Goal: Task Accomplishment & Management: Use online tool/utility

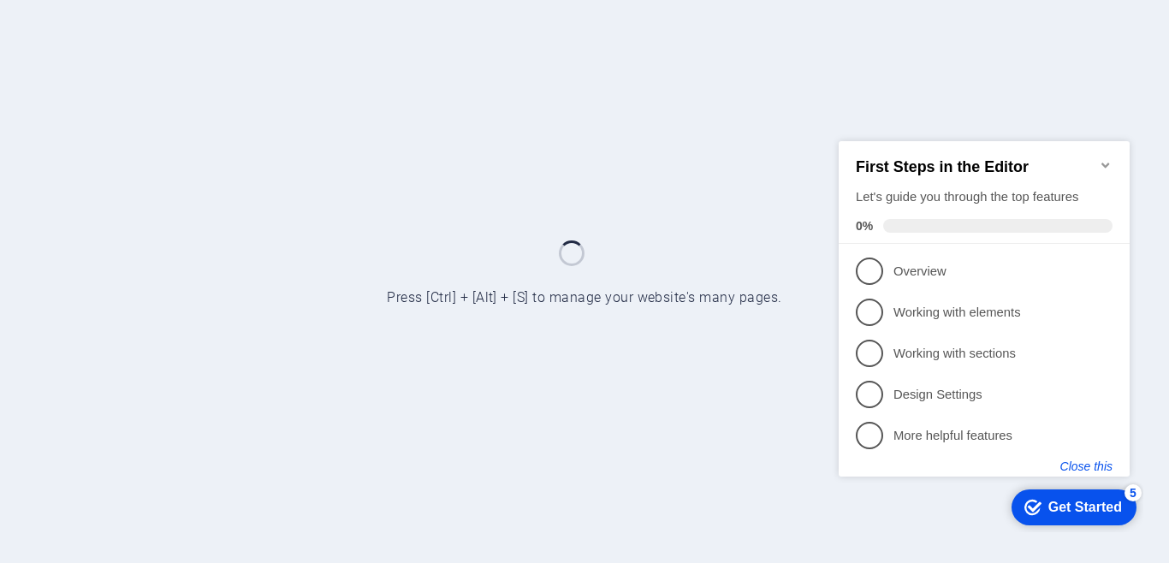
click at [1081, 466] on button "Close this" at bounding box center [1087, 466] width 52 height 14
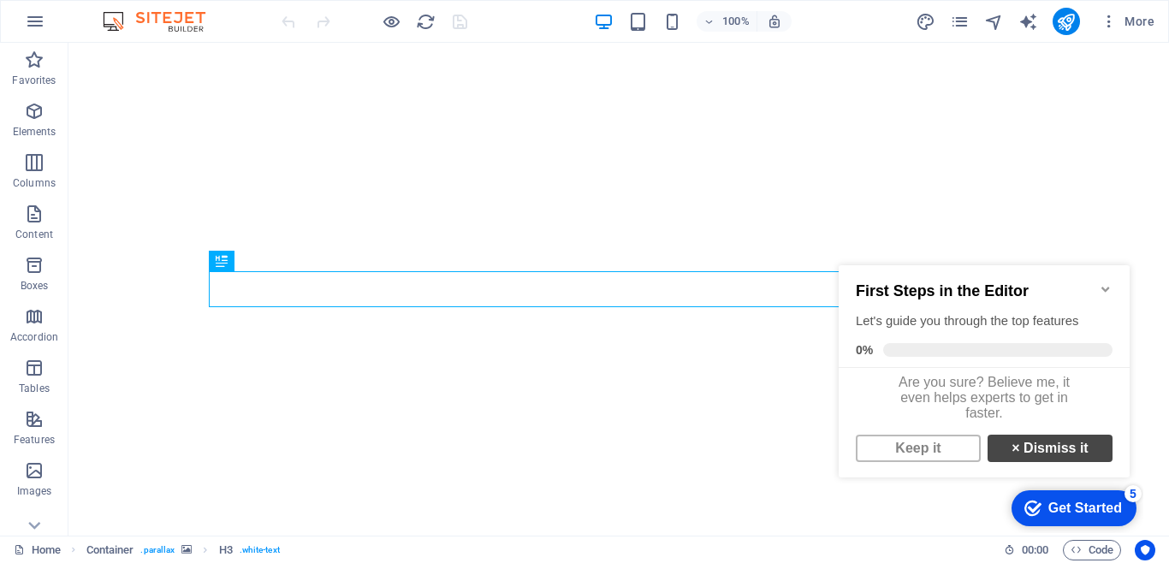
click at [1053, 459] on link "× Dismiss it" at bounding box center [1050, 448] width 125 height 27
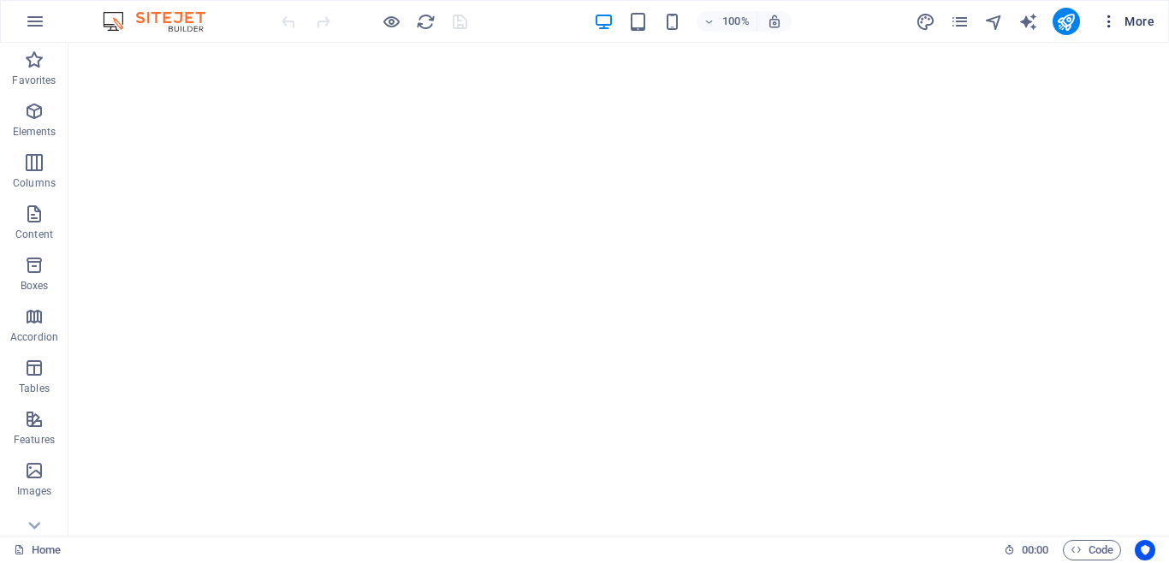
click at [1124, 27] on span "More" at bounding box center [1128, 21] width 54 height 17
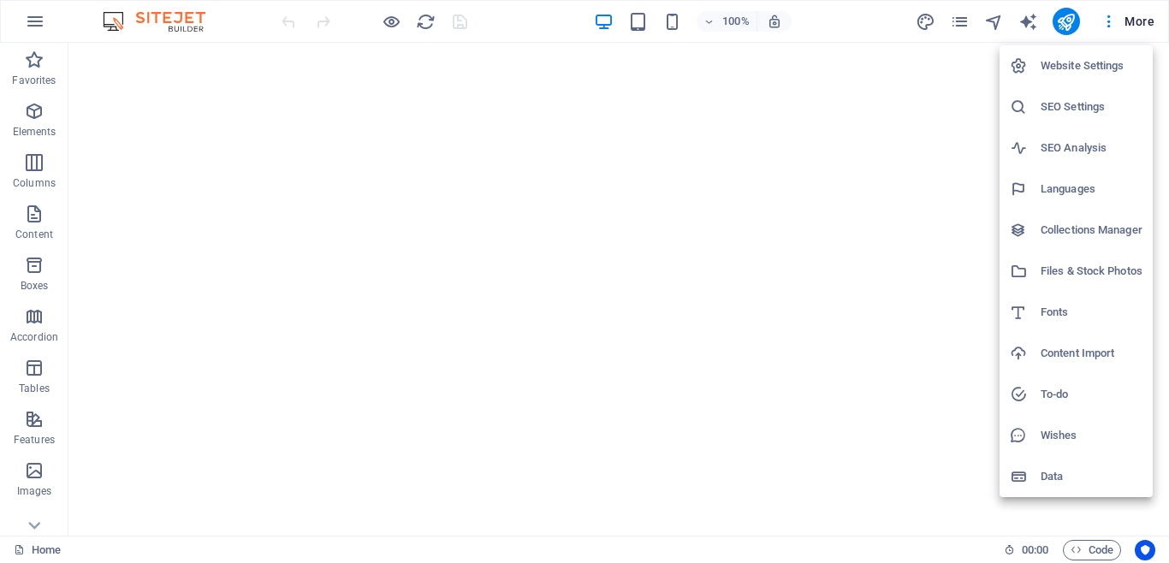
click at [959, 25] on div at bounding box center [584, 281] width 1169 height 563
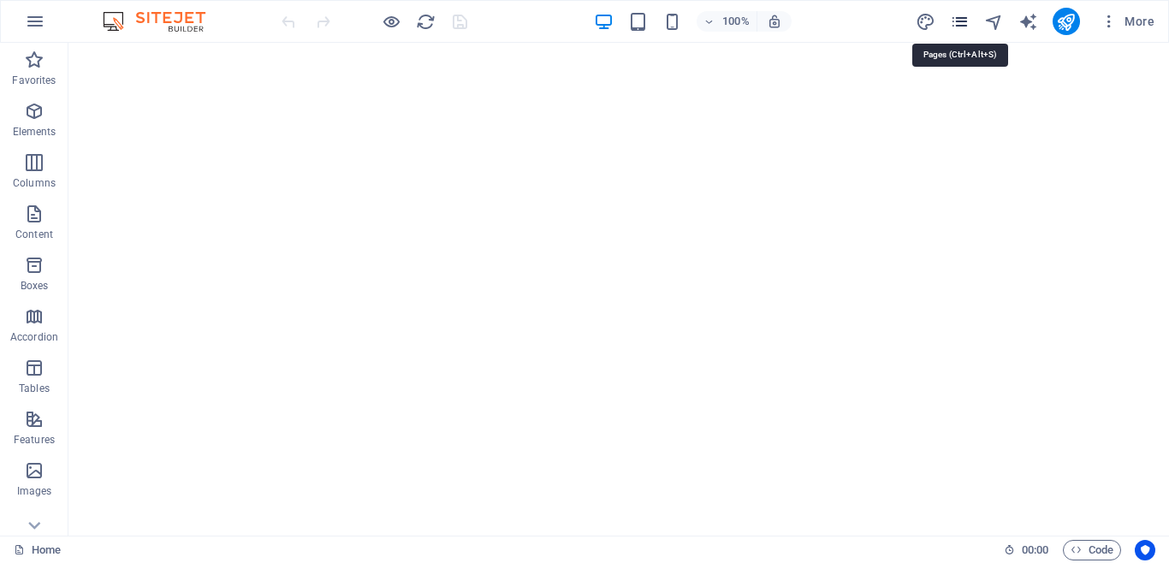
click at [963, 16] on icon "pages" at bounding box center [960, 22] width 20 height 20
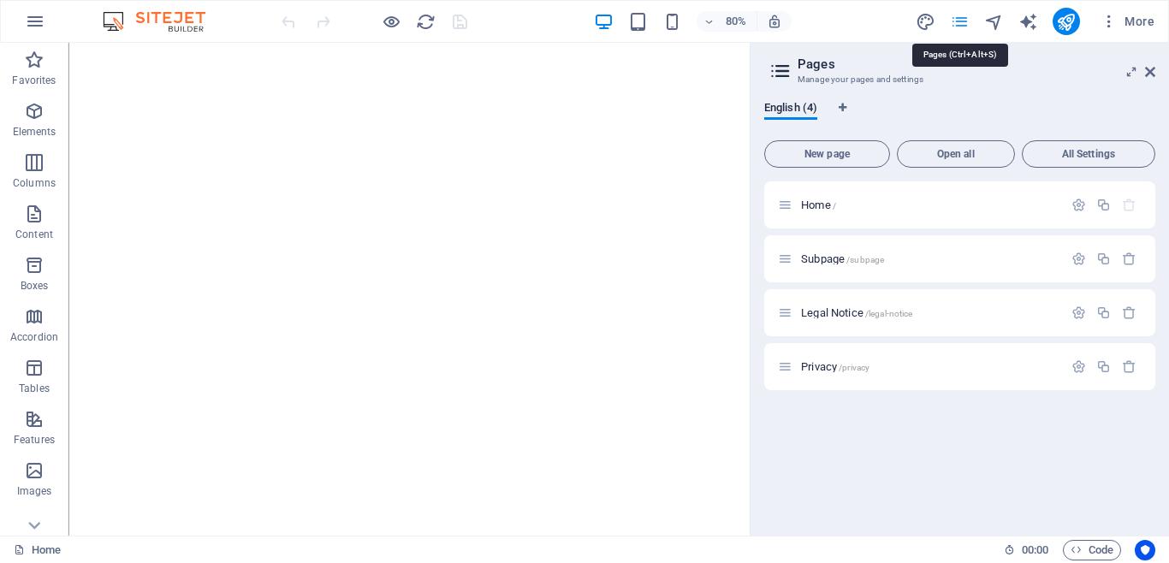
click at [966, 21] on icon "pages" at bounding box center [960, 22] width 20 height 20
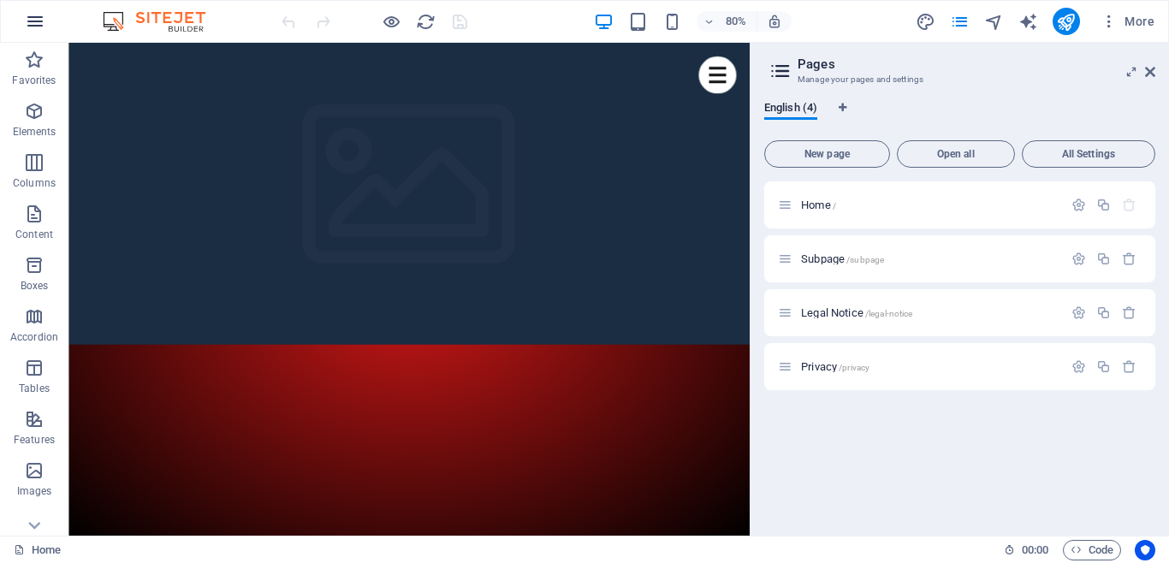
click at [29, 22] on icon "button" at bounding box center [35, 21] width 21 height 21
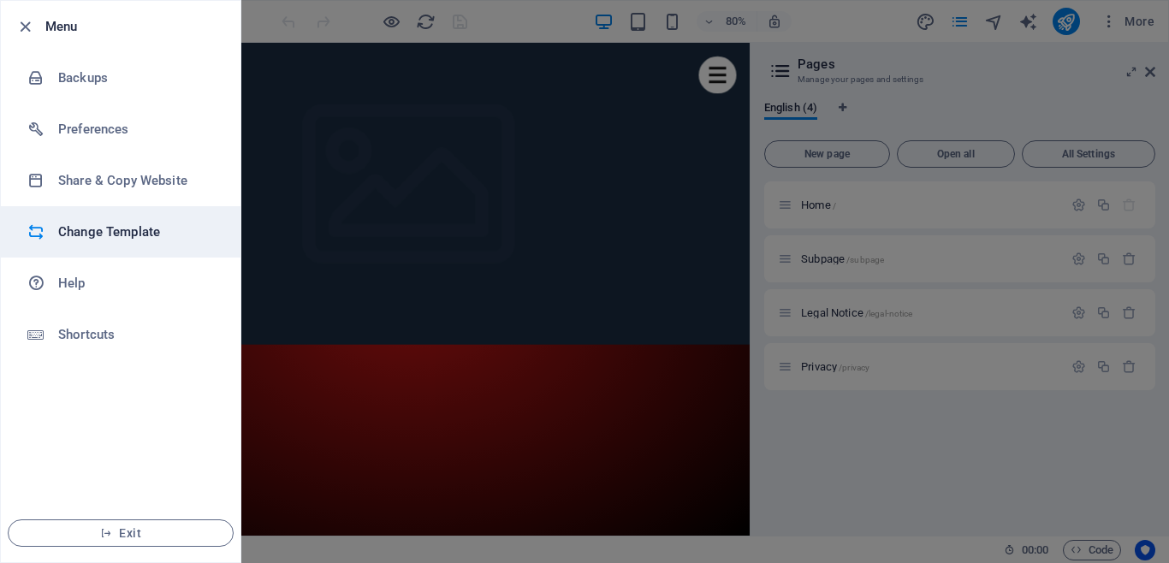
click at [121, 229] on h6 "Change Template" at bounding box center [137, 232] width 158 height 21
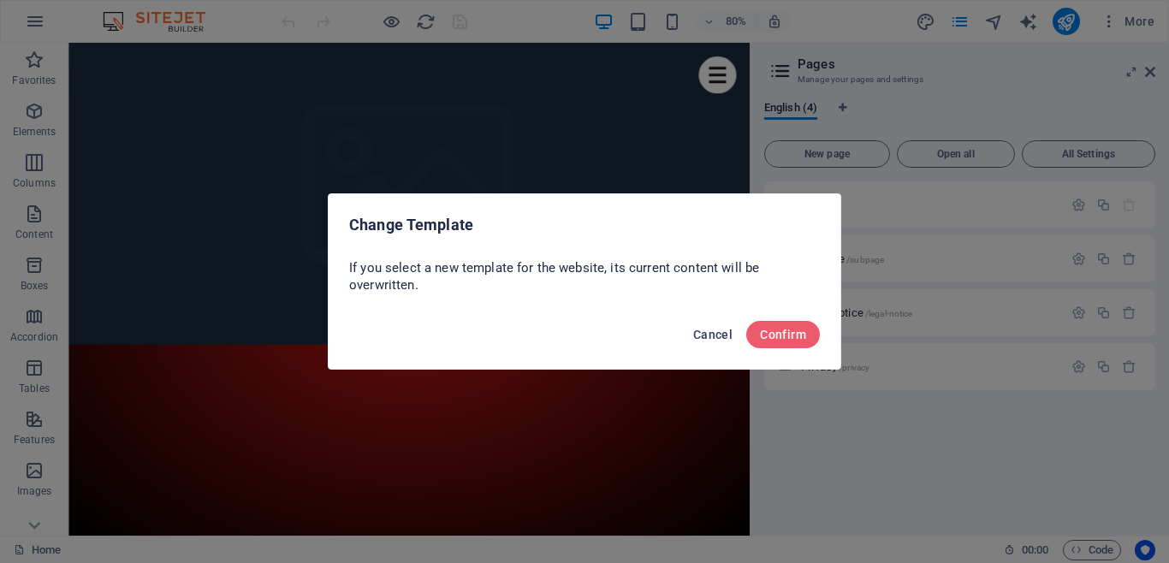
click at [719, 337] on span "Cancel" at bounding box center [712, 335] width 39 height 14
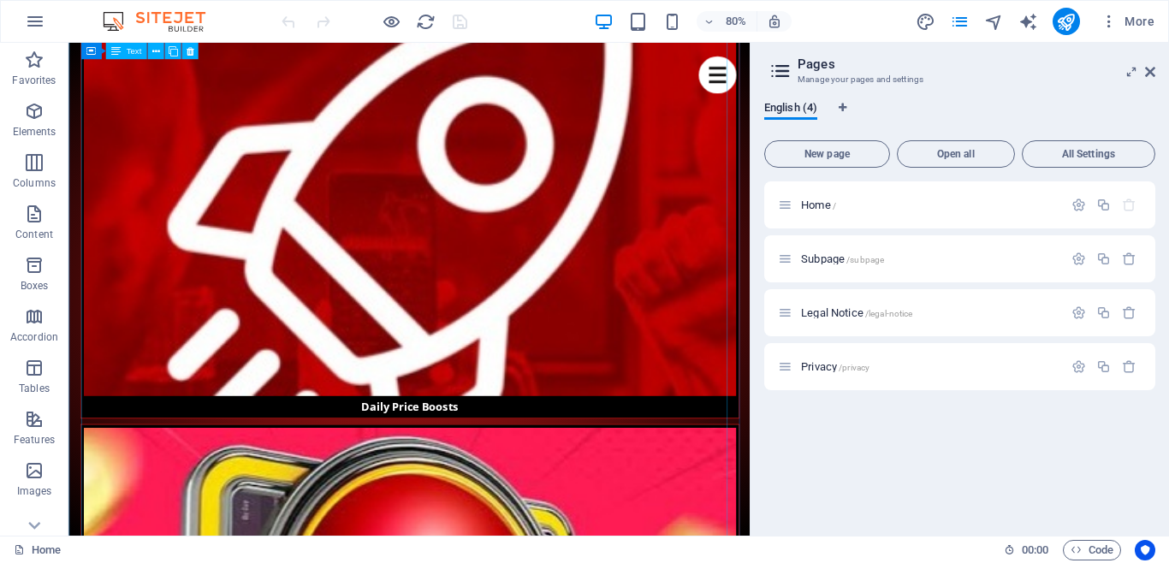
scroll to position [1455, 0]
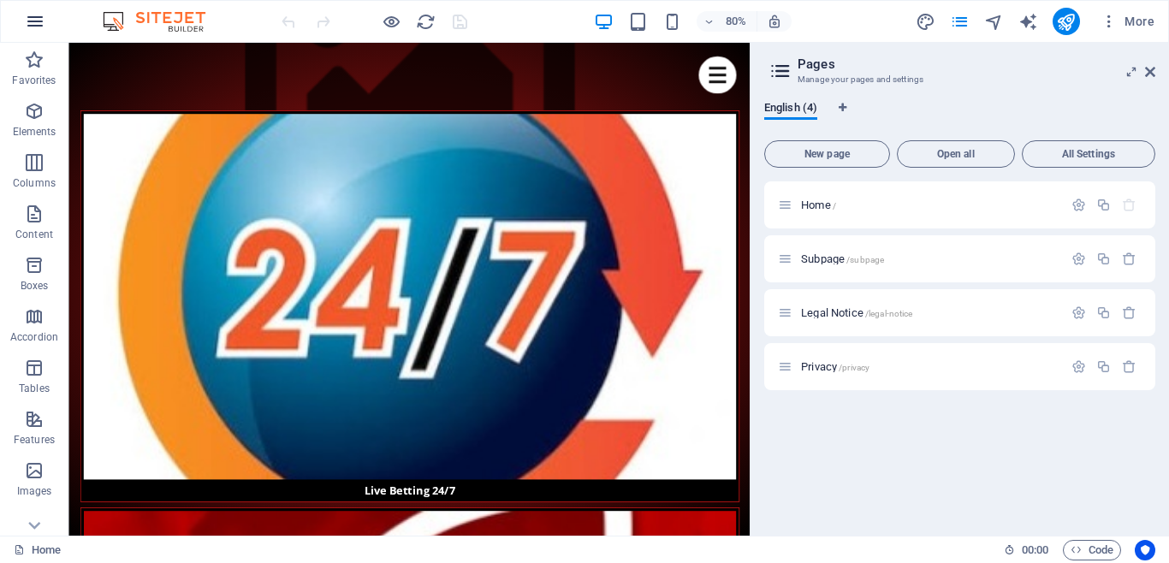
click at [30, 21] on icon "button" at bounding box center [35, 21] width 21 height 21
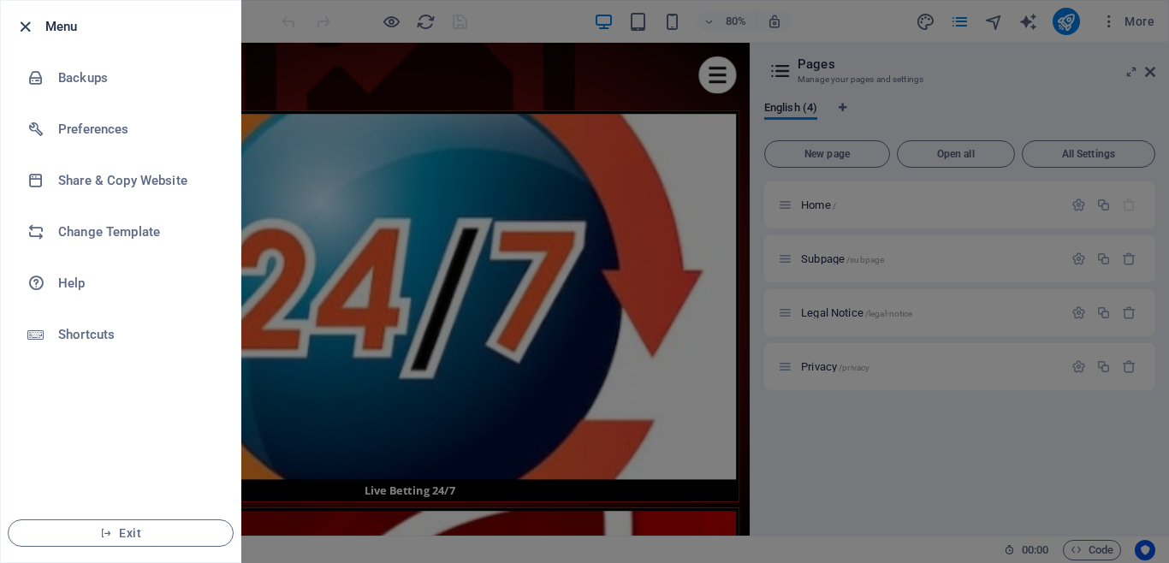
click at [20, 25] on icon "button" at bounding box center [25, 27] width 20 height 20
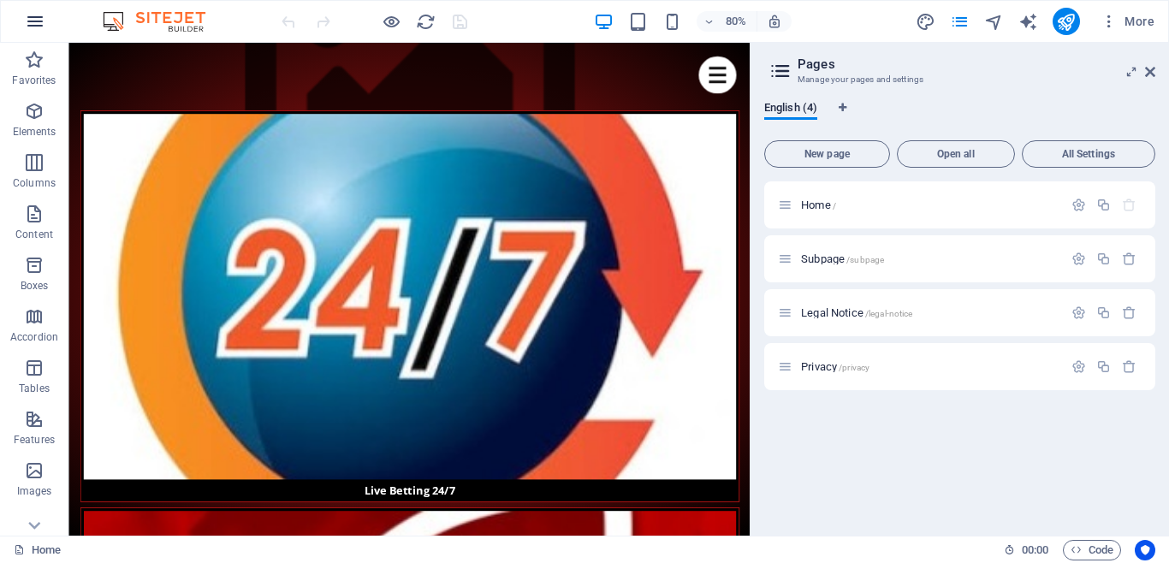
click at [33, 15] on icon "button" at bounding box center [35, 21] width 21 height 21
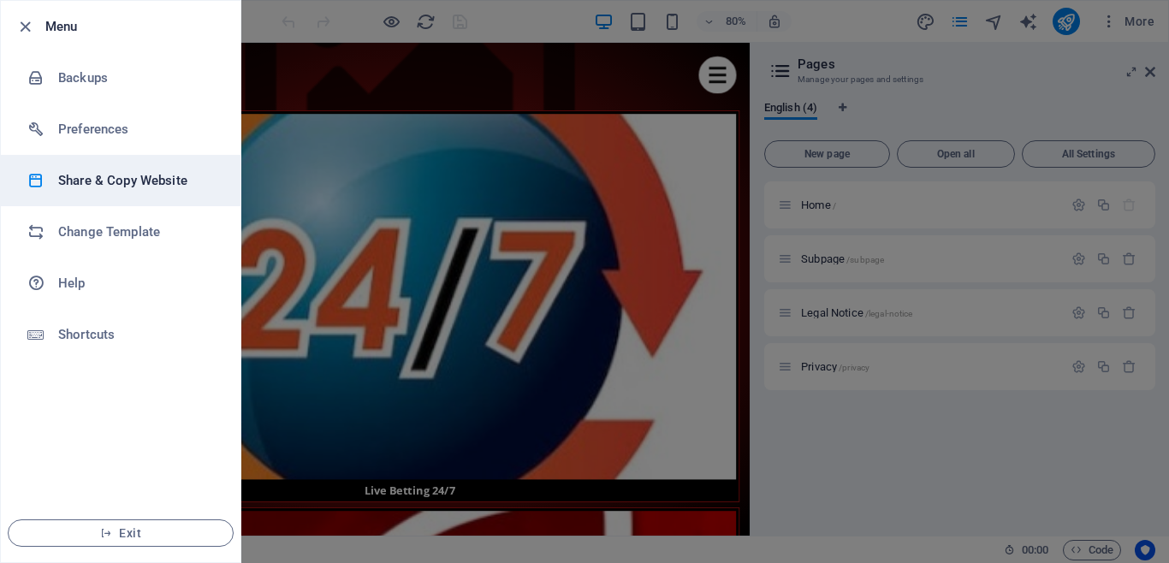
click at [130, 179] on h6 "Share & Copy Website" at bounding box center [137, 180] width 158 height 21
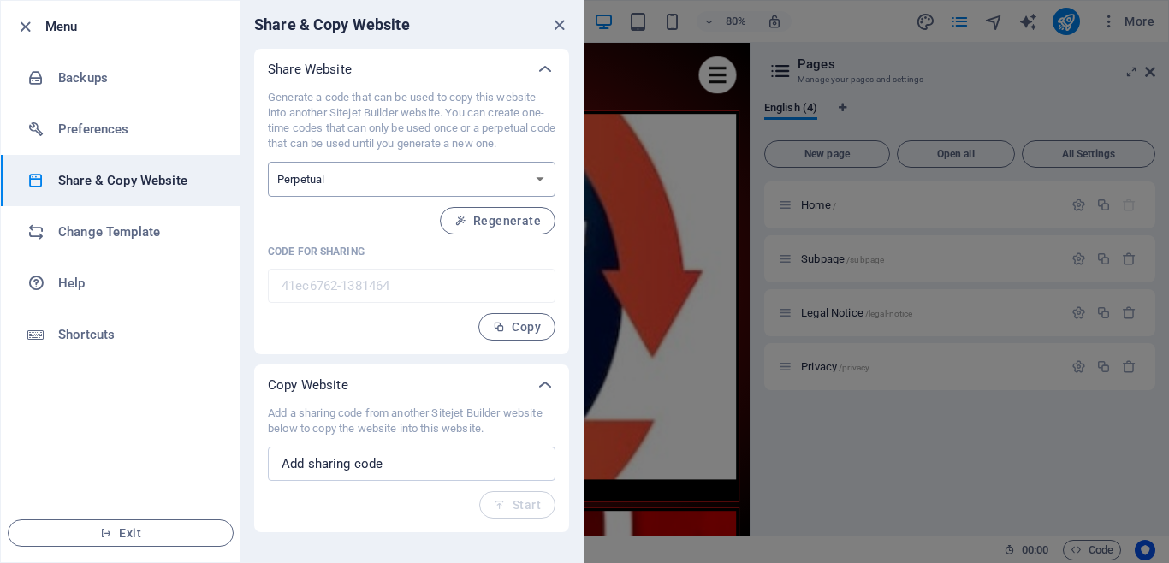
click at [538, 175] on select "One-time Perpetual" at bounding box center [412, 179] width 288 height 35
click at [501, 222] on span "Regenerate" at bounding box center [498, 221] width 86 height 14
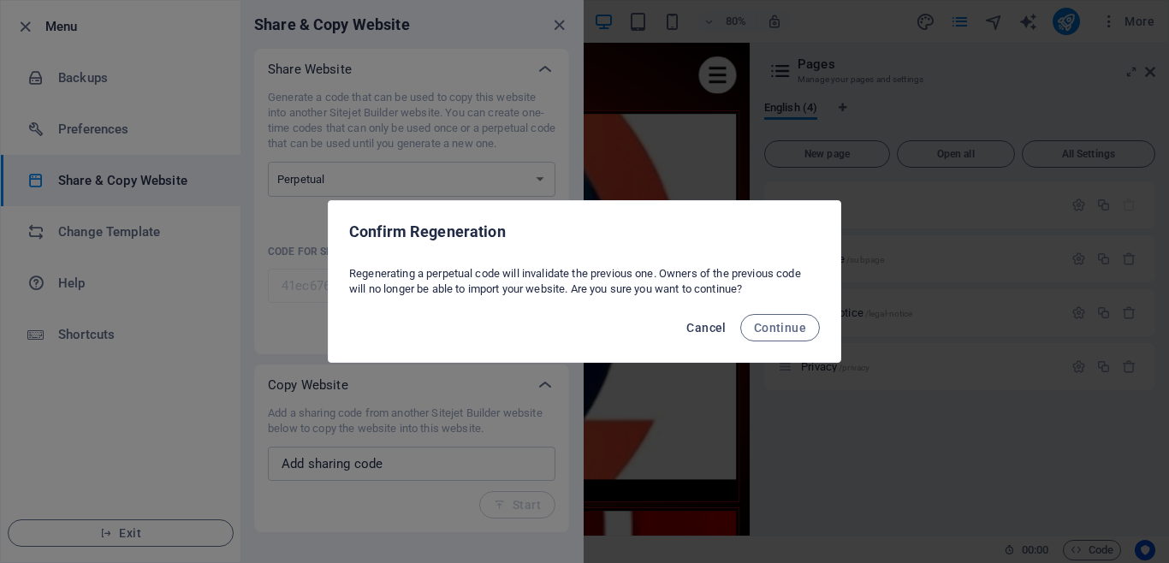
click at [716, 324] on span "Cancel" at bounding box center [706, 328] width 39 height 14
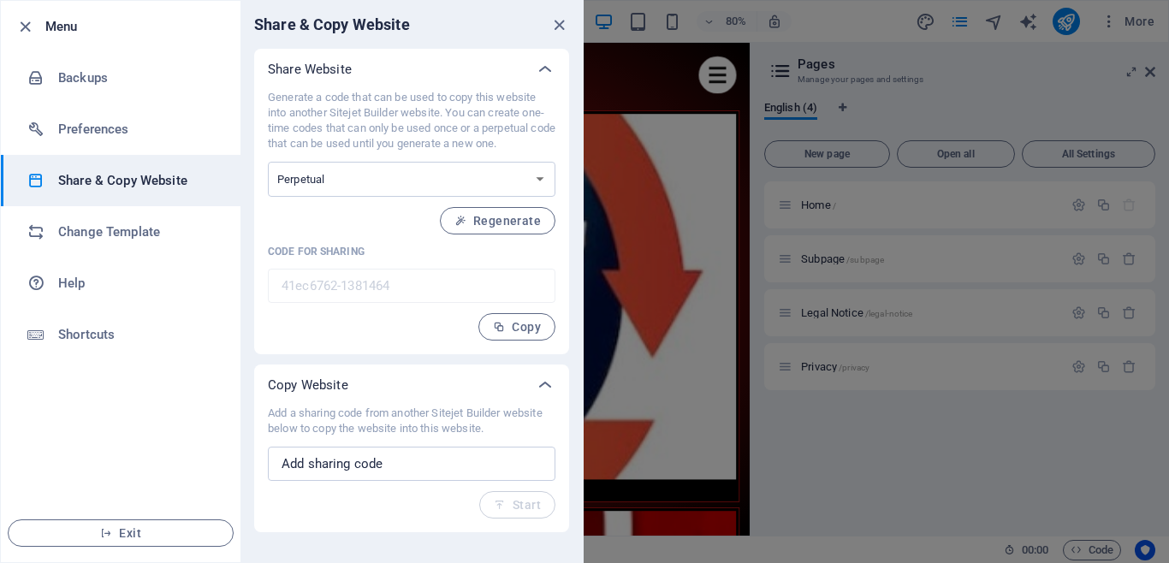
click at [382, 134] on p "Generate a code that can be used to copy this website into another Sitejet Buil…" at bounding box center [412, 121] width 288 height 62
